Goal: Task Accomplishment & Management: Manage account settings

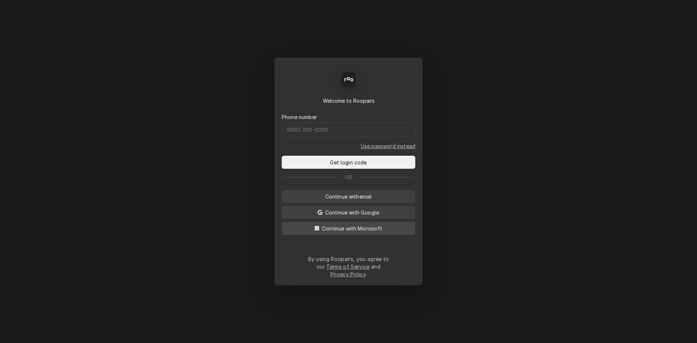
click at [357, 230] on button "Continue with Microsoft" at bounding box center [349, 228] width 134 height 13
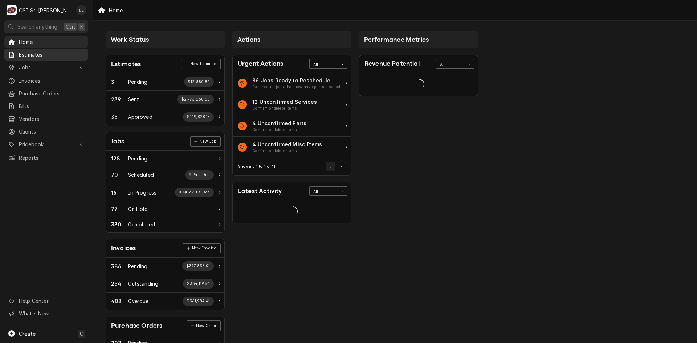
click at [34, 54] on span "Estimates" at bounding box center [52, 55] width 66 height 8
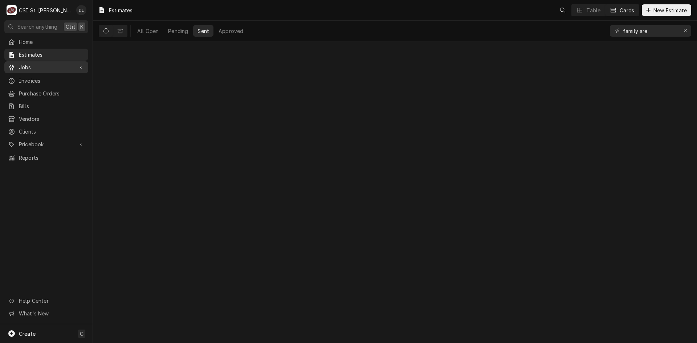
click at [28, 64] on span "Jobs" at bounding box center [46, 68] width 55 height 8
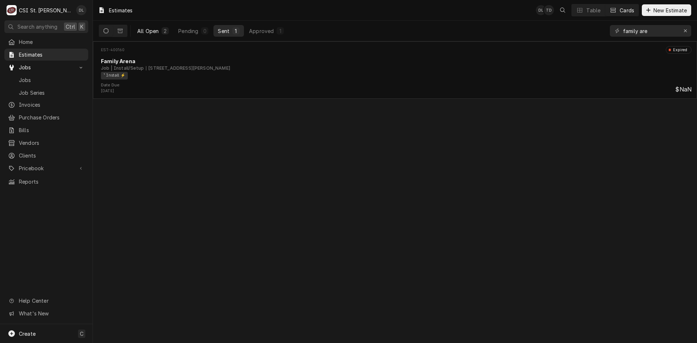
click at [153, 32] on div "All Open" at bounding box center [147, 31] width 21 height 8
click at [256, 29] on div "Approved" at bounding box center [261, 31] width 25 height 8
click at [106, 30] on icon "Dynamic Content Wrapper" at bounding box center [106, 30] width 5 height 5
click at [120, 31] on icon "Dynamic Content Wrapper" at bounding box center [120, 31] width 5 height 4
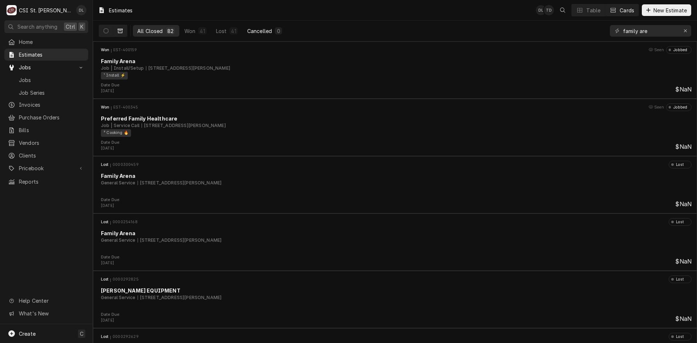
click at [262, 32] on div "Cancelled" at bounding box center [259, 31] width 25 height 8
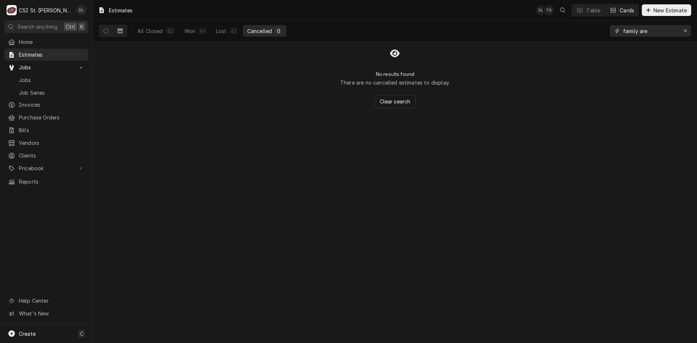
click at [653, 33] on input "family are" at bounding box center [650, 31] width 54 height 12
click at [50, 64] on span "Jobs" at bounding box center [46, 68] width 55 height 8
click at [31, 69] on span "Jobs" at bounding box center [46, 68] width 55 height 8
click at [31, 76] on span "Jobs" at bounding box center [52, 80] width 66 height 8
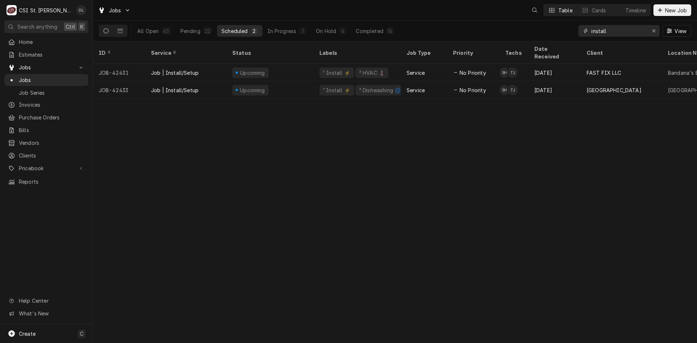
click at [624, 33] on input "install" at bounding box center [619, 31] width 54 height 12
click at [119, 32] on icon "Dynamic Content Wrapper" at bounding box center [120, 30] width 5 height 5
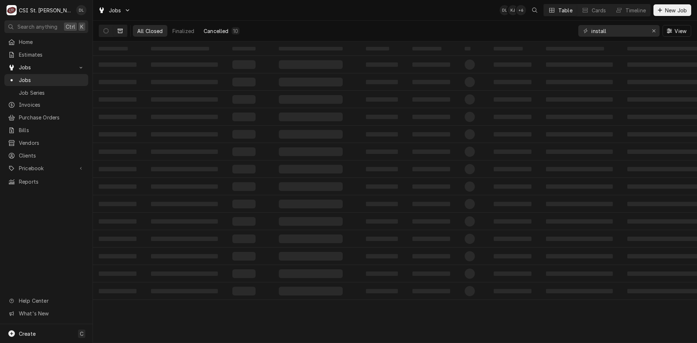
click at [222, 32] on div "Cancelled" at bounding box center [216, 31] width 25 height 8
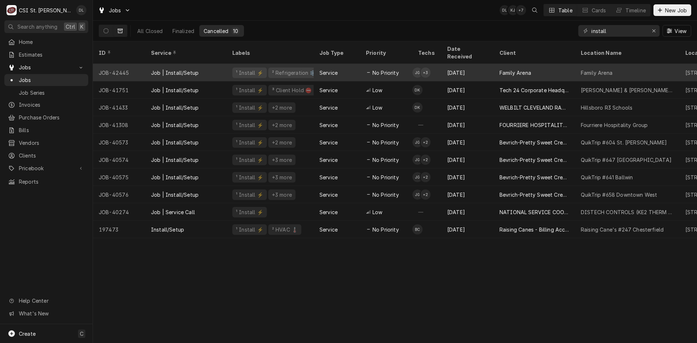
click at [353, 66] on div "Service" at bounding box center [337, 72] width 46 height 17
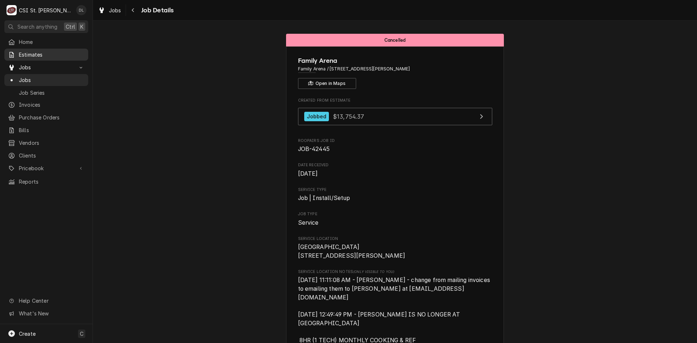
click at [32, 52] on span "Estimates" at bounding box center [52, 55] width 66 height 8
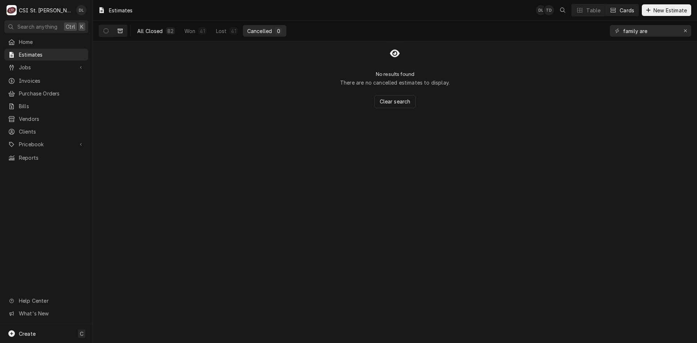
click at [146, 32] on div "All Closed" at bounding box center [150, 31] width 26 height 8
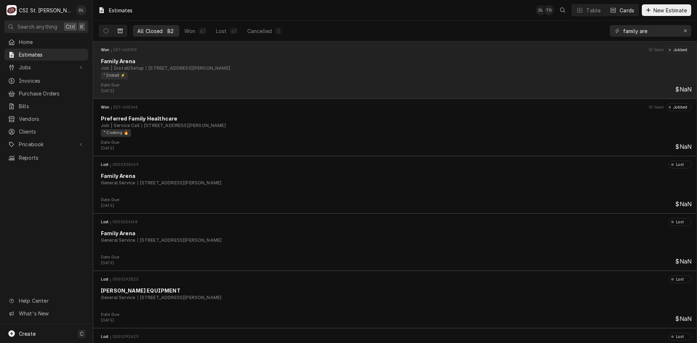
click at [353, 79] on div "¹ Install ⚡️" at bounding box center [394, 76] width 586 height 8
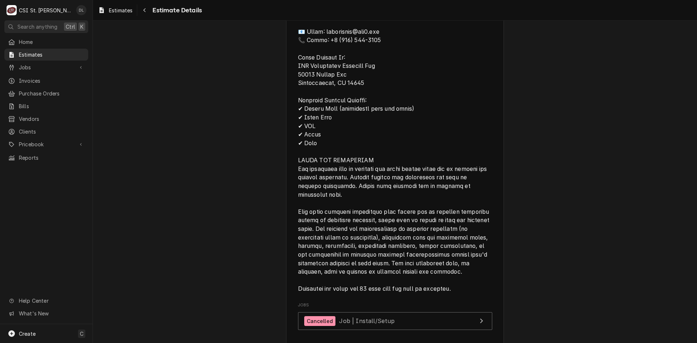
scroll to position [2091, 0]
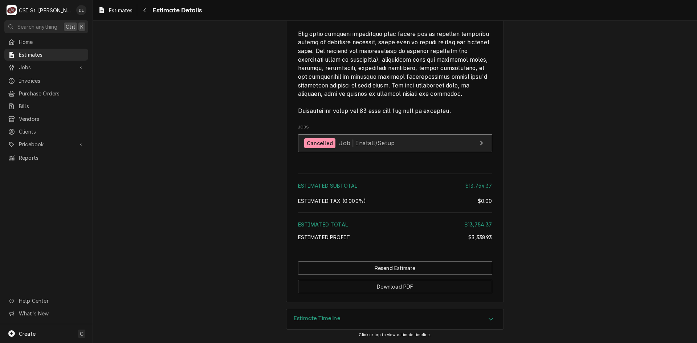
click at [457, 144] on link "Cancelled Job | Install/Setup" at bounding box center [395, 143] width 194 height 18
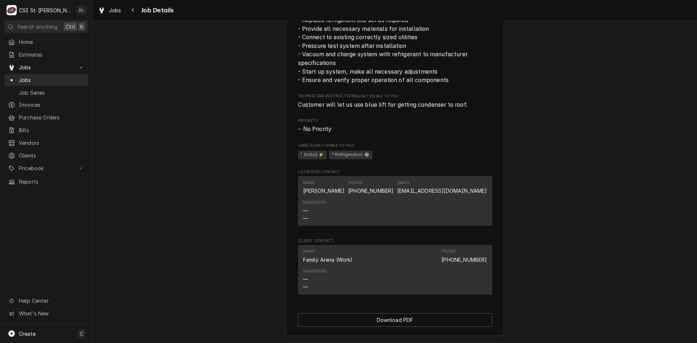
scroll to position [773, 0]
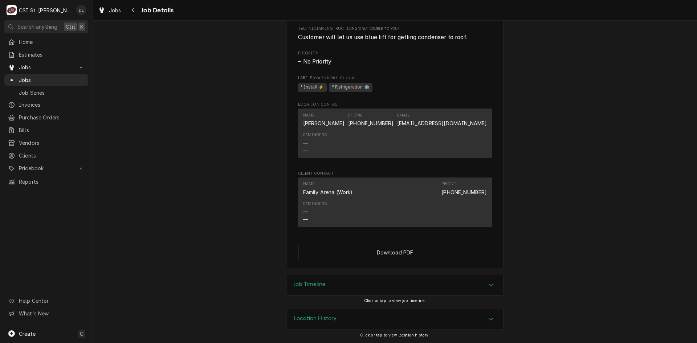
click at [489, 287] on icon "Accordion Header" at bounding box center [491, 285] width 5 height 6
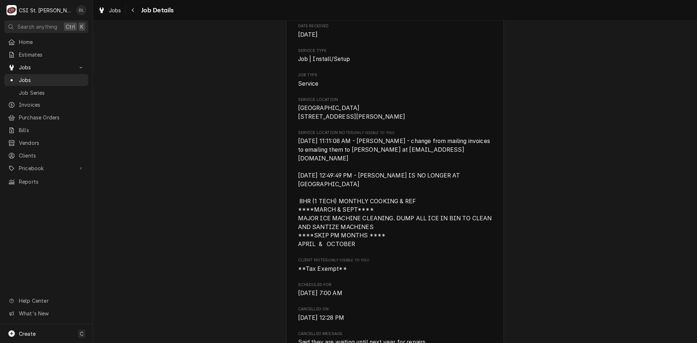
scroll to position [0, 0]
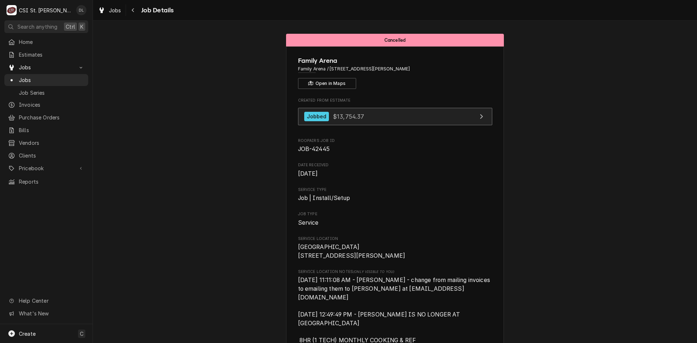
click at [483, 119] on div "View Estimate" at bounding box center [481, 116] width 9 height 9
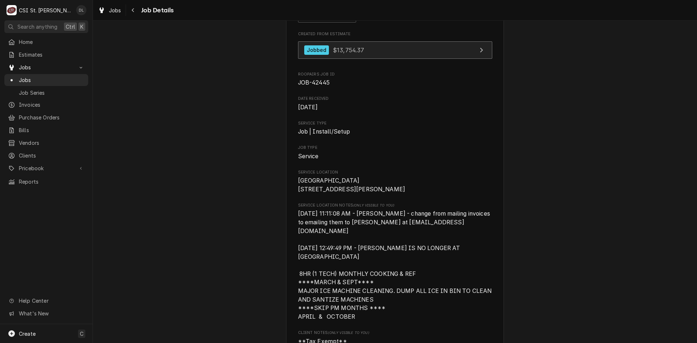
scroll to position [73, 0]
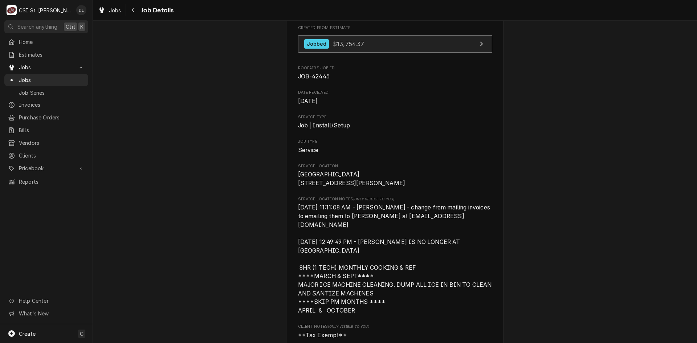
click at [465, 41] on link "Jobbed $13,754.37" at bounding box center [395, 44] width 194 height 18
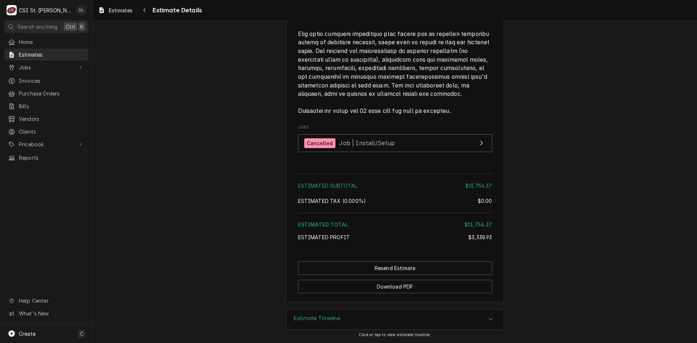
scroll to position [2091, 0]
click at [479, 321] on div "Estimate Timeline" at bounding box center [395, 319] width 217 height 20
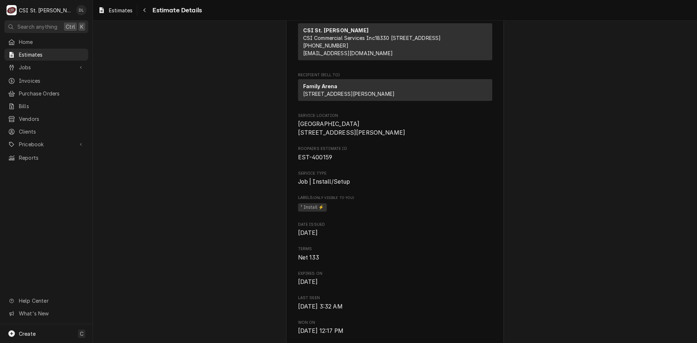
scroll to position [0, 0]
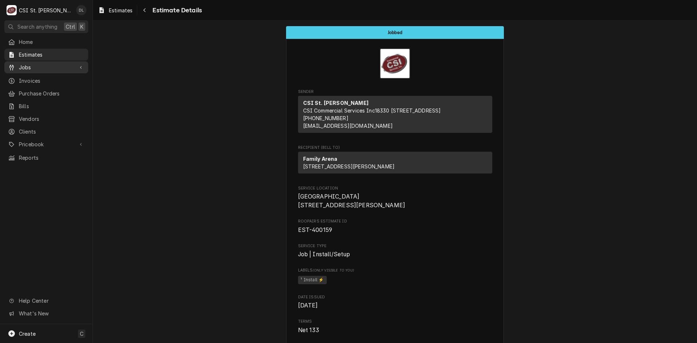
click at [20, 65] on span "Jobs" at bounding box center [46, 68] width 55 height 8
click at [36, 76] on span "Jobs" at bounding box center [52, 80] width 66 height 8
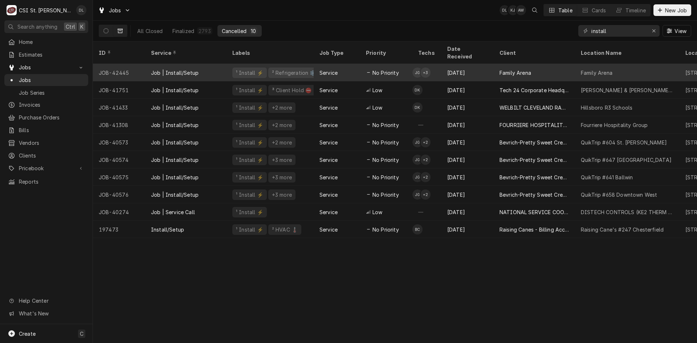
click at [438, 64] on td "JG + 3" at bounding box center [427, 72] width 29 height 17
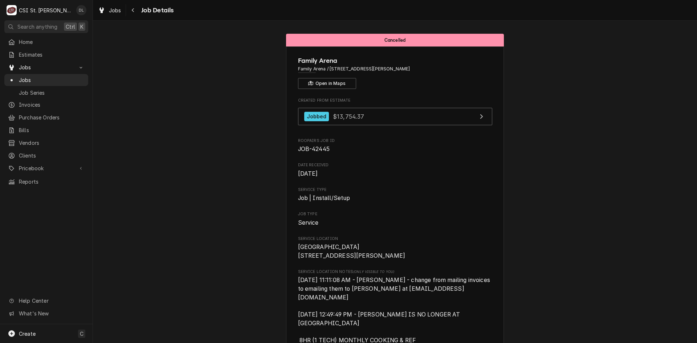
click at [396, 36] on div "Cancelled" at bounding box center [395, 40] width 218 height 13
click at [31, 66] on span "Jobs" at bounding box center [46, 68] width 55 height 8
click at [31, 65] on span "Jobs" at bounding box center [46, 68] width 55 height 8
click at [34, 74] on link "Jobs" at bounding box center [46, 80] width 84 height 12
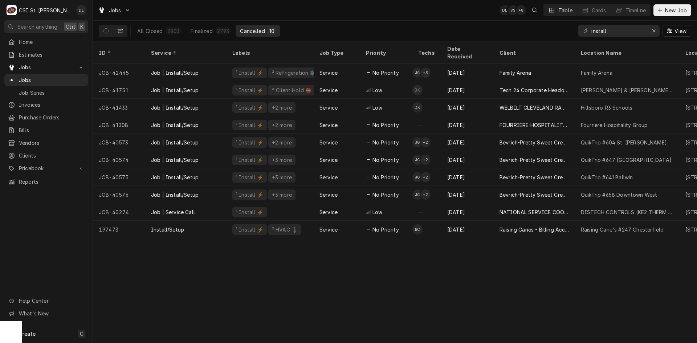
click at [341, 264] on div "ID Service Labels Job Type Priority Techs Date Received Client Location Name Lo…" at bounding box center [395, 192] width 604 height 302
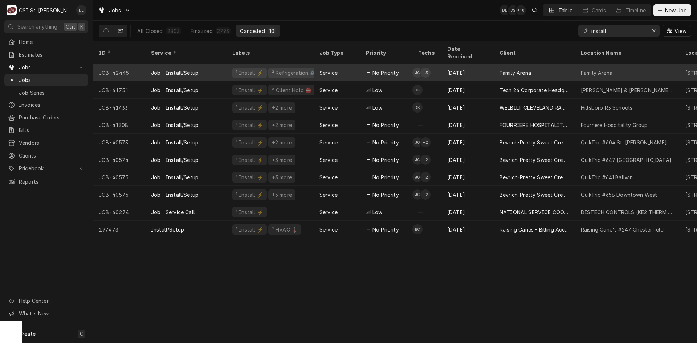
click at [382, 68] on div "No Priority" at bounding box center [386, 72] width 52 height 17
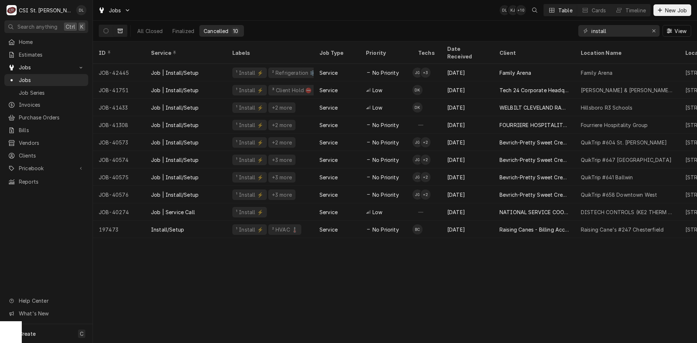
click at [116, 32] on button "Dynamic Content Wrapper" at bounding box center [120, 31] width 14 height 12
click at [102, 30] on button "Dynamic Content Wrapper" at bounding box center [106, 31] width 14 height 12
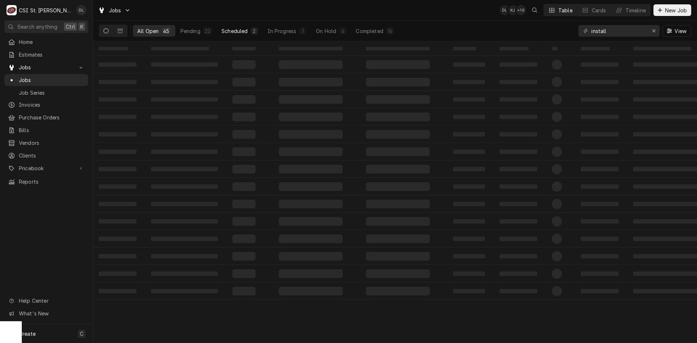
click at [222, 28] on div "Scheduled" at bounding box center [235, 31] width 26 height 8
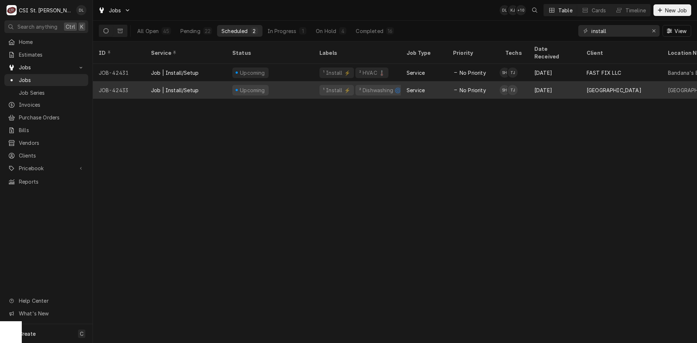
click at [419, 86] on div "Service" at bounding box center [416, 90] width 18 height 8
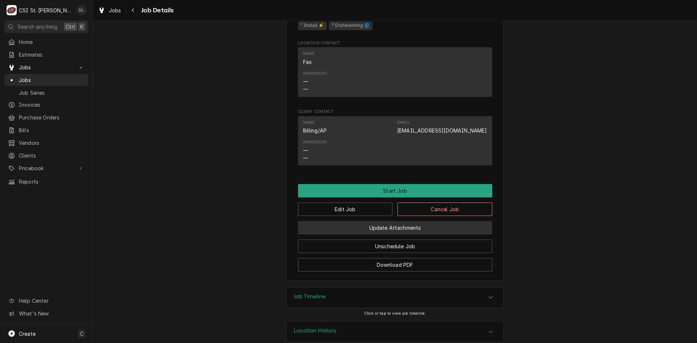
scroll to position [671, 0]
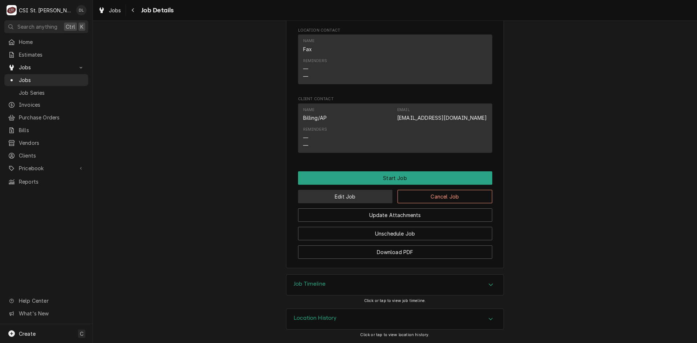
click at [343, 193] on button "Edit Job" at bounding box center [345, 196] width 95 height 13
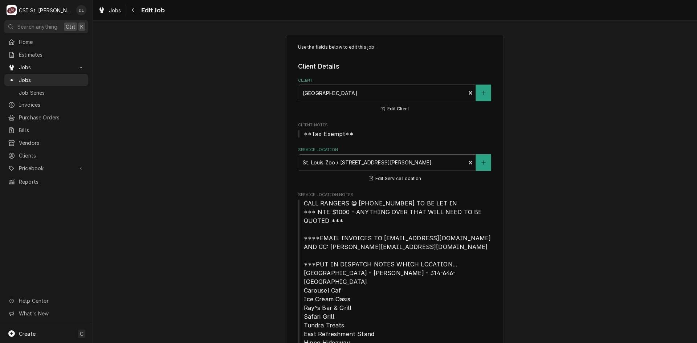
type textarea "x"
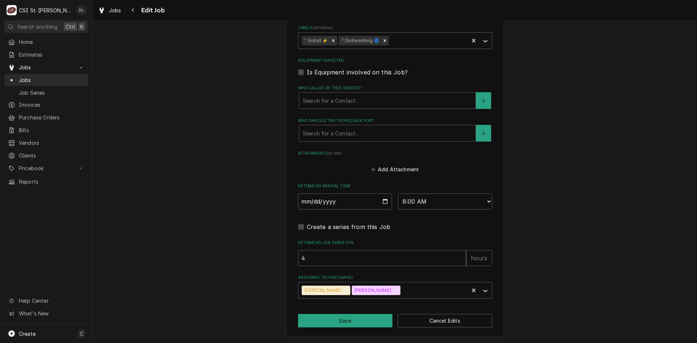
scroll to position [664, 0]
click at [417, 291] on div "Assigned Technician(s)" at bounding box center [434, 290] width 64 height 13
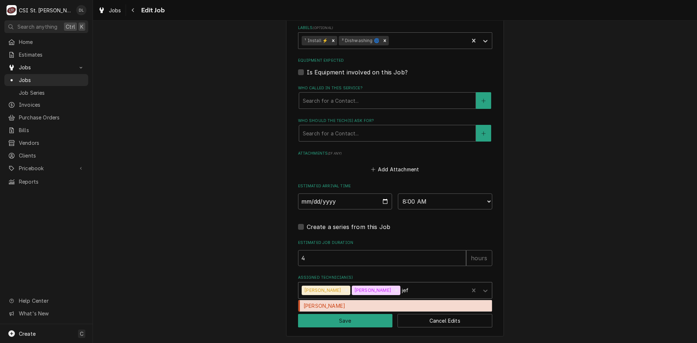
type input "jeff"
click at [401, 305] on div "Jeff George" at bounding box center [396, 305] width 194 height 11
type textarea "x"
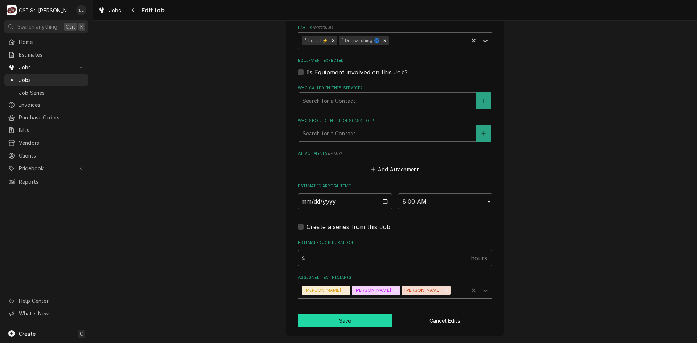
click at [348, 324] on button "Save" at bounding box center [345, 320] width 95 height 13
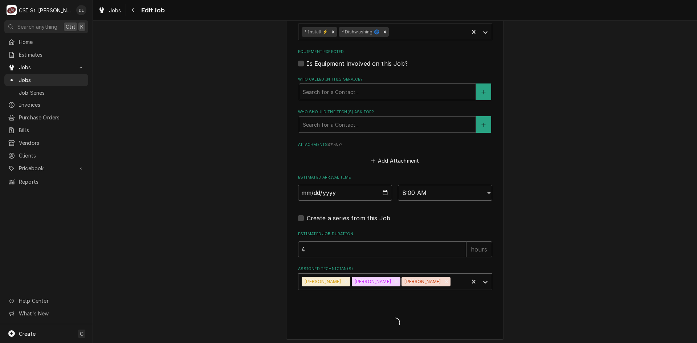
type textarea "x"
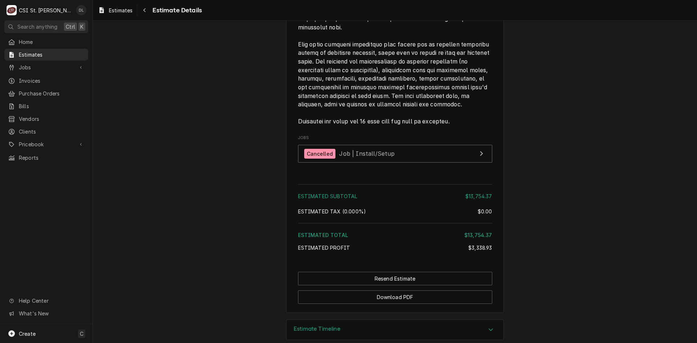
scroll to position [2091, 0]
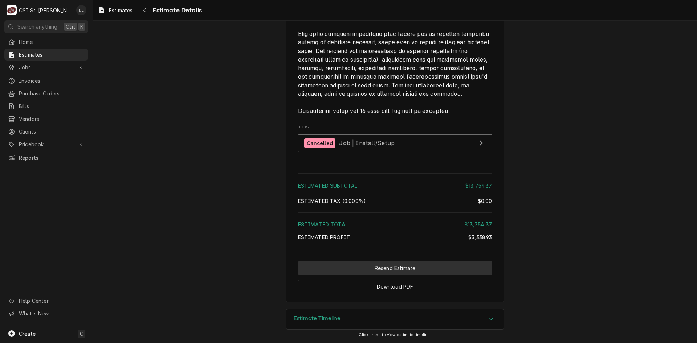
click at [413, 271] on button "Resend Estimate" at bounding box center [395, 268] width 194 height 13
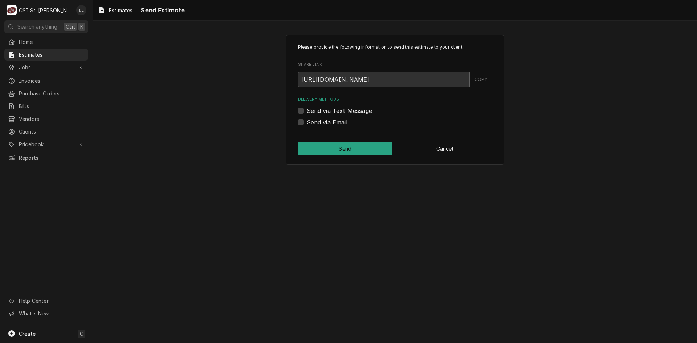
click at [307, 123] on label "Send via Email" at bounding box center [327, 122] width 41 height 9
click at [307, 123] on input "Send via Email" at bounding box center [404, 126] width 194 height 16
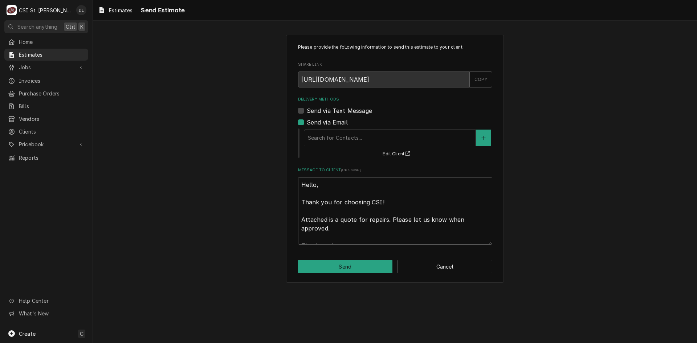
click at [307, 121] on label "Send via Email" at bounding box center [327, 122] width 41 height 9
click at [307, 121] on input "Send via Email" at bounding box center [404, 126] width 194 height 16
checkbox input "false"
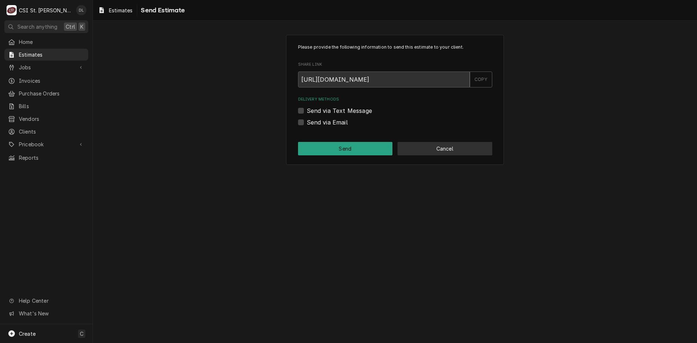
click at [445, 151] on button "Cancel" at bounding box center [445, 148] width 95 height 13
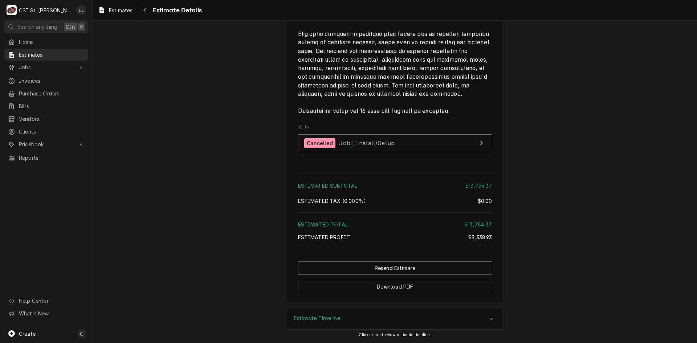
scroll to position [2091, 0]
click at [478, 318] on div "Estimate Timeline" at bounding box center [395, 319] width 217 height 20
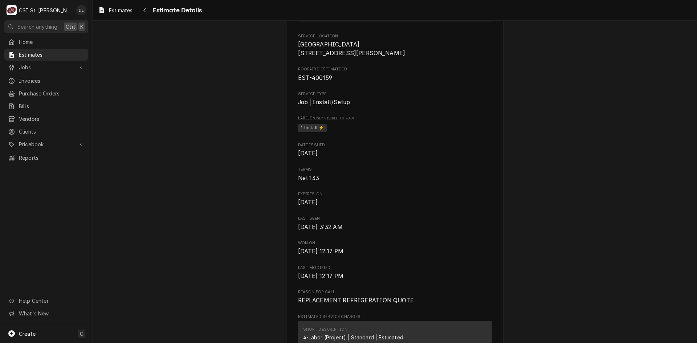
scroll to position [0, 0]
